Goal: Task Accomplishment & Management: Complete application form

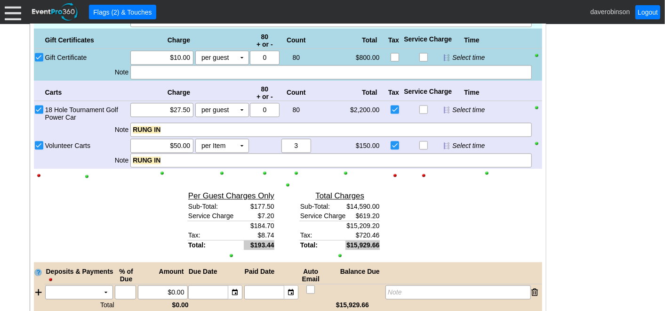
scroll to position [1037, 0]
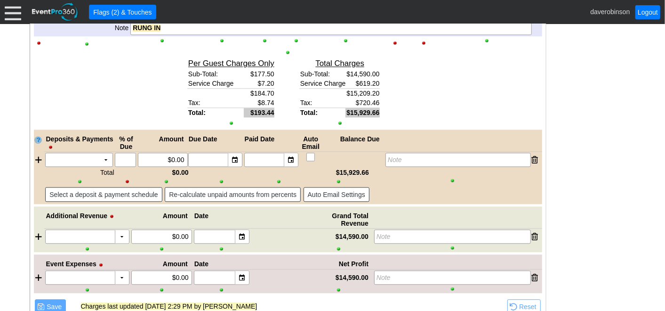
click at [269, 79] on td "$7.20" at bounding box center [259, 84] width 30 height 10
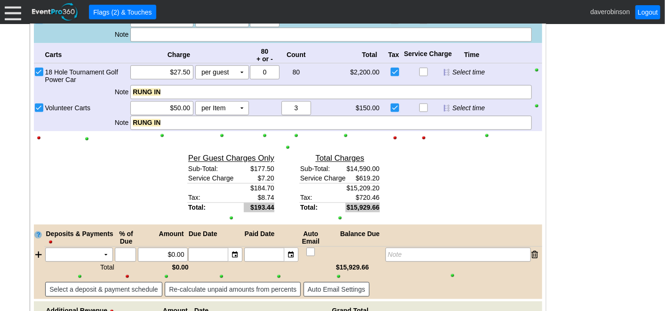
scroll to position [1089, 0]
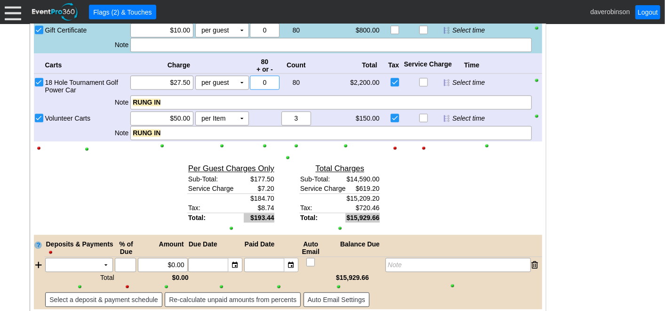
drag, startPoint x: 267, startPoint y: 76, endPoint x: 262, endPoint y: 76, distance: 5.2
click at [262, 76] on input "0" at bounding box center [264, 82] width 23 height 13
type input "4"
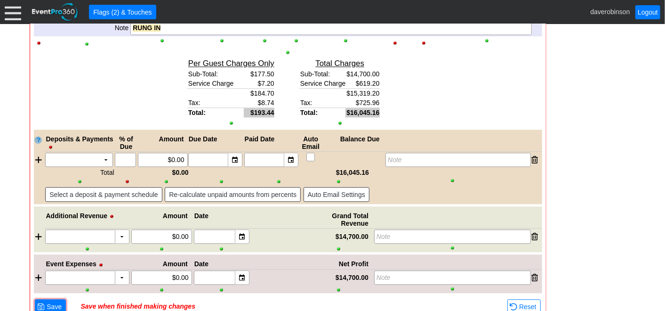
scroll to position [1224, 0]
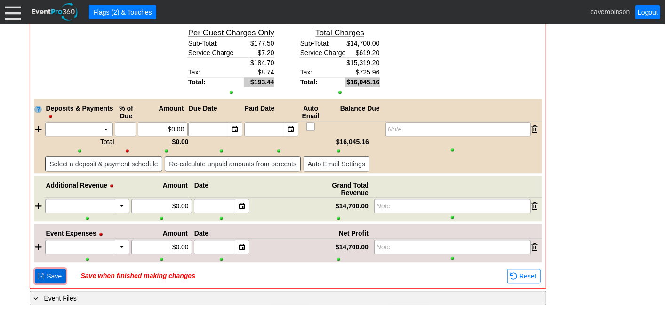
click at [43, 273] on span at bounding box center [41, 276] width 8 height 8
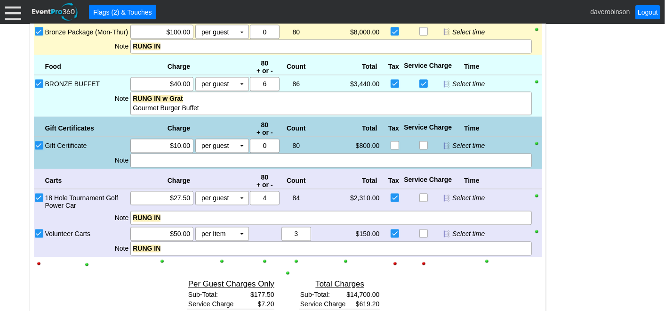
scroll to position [963, 0]
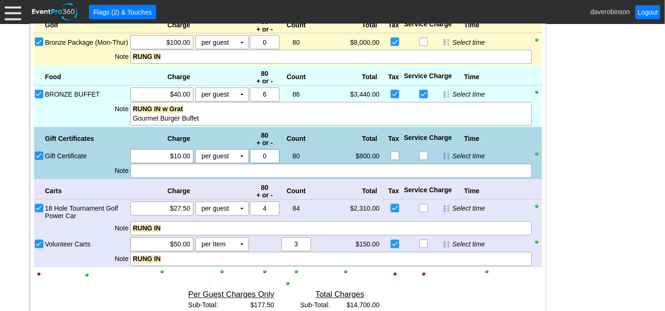
click at [261, 155] on input "0" at bounding box center [264, 156] width 23 height 13
type input "4"
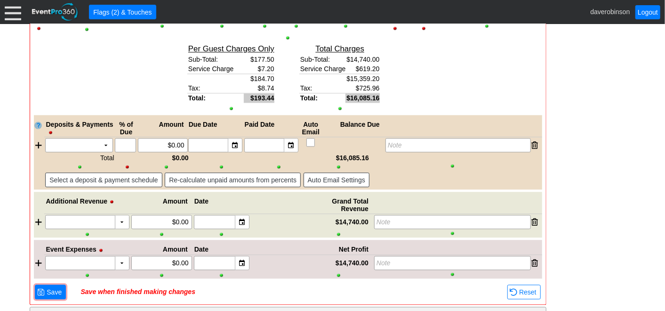
scroll to position [1224, 0]
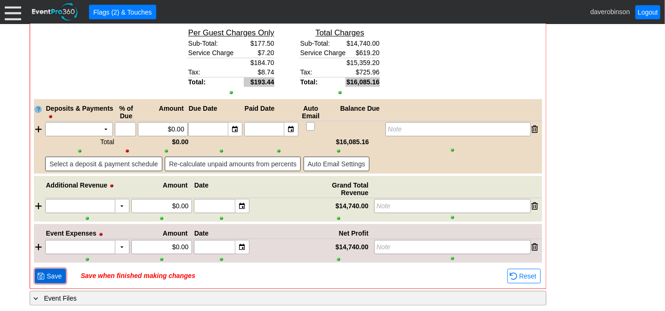
click at [47, 272] on span "Save" at bounding box center [54, 275] width 19 height 9
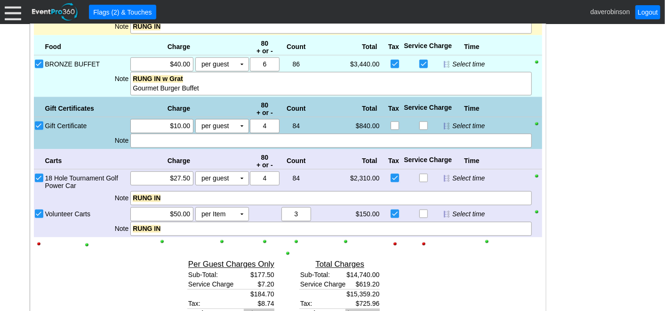
scroll to position [963, 0]
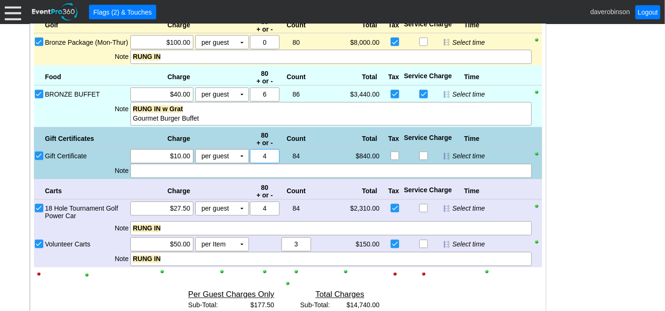
drag, startPoint x: 273, startPoint y: 151, endPoint x: 263, endPoint y: 152, distance: 10.4
click at [263, 152] on input "4" at bounding box center [264, 156] width 23 height 13
click at [272, 170] on div at bounding box center [330, 171] width 401 height 14
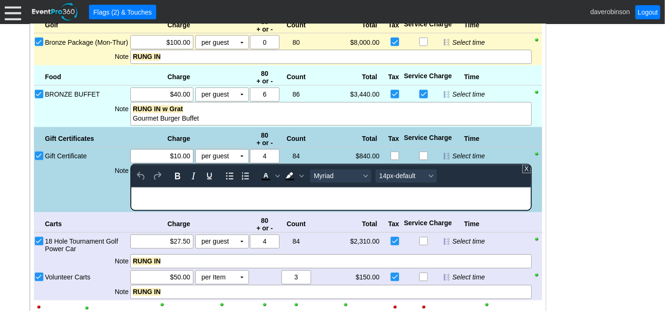
scroll to position [0, 0]
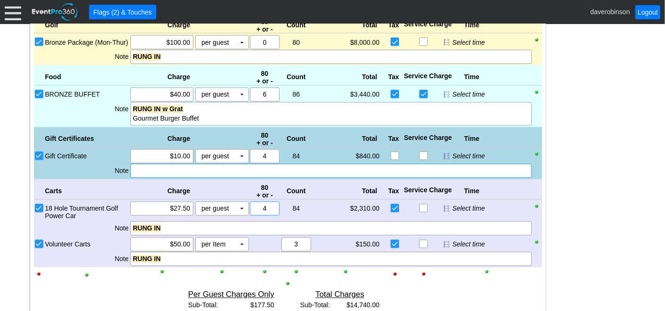
drag, startPoint x: 272, startPoint y: 207, endPoint x: 255, endPoint y: 204, distance: 17.6
click at [255, 204] on input "4" at bounding box center [264, 208] width 23 height 13
type input "0"
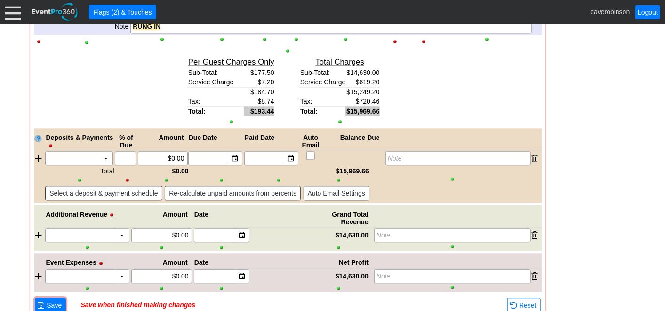
scroll to position [1224, 0]
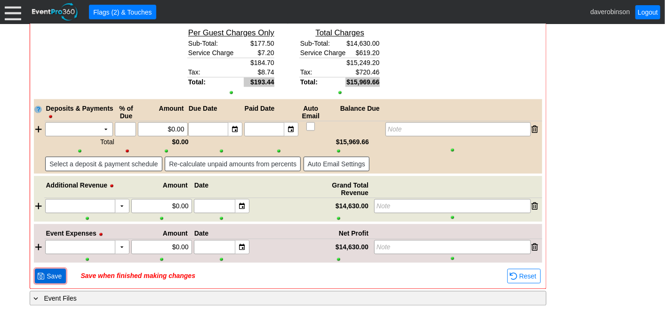
click at [49, 271] on span "Save" at bounding box center [54, 275] width 19 height 9
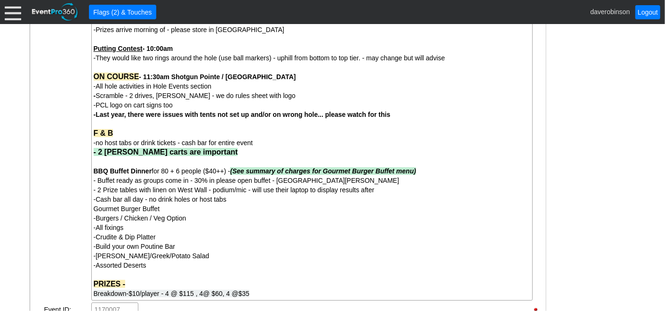
scroll to position [440, 0]
